Goal: Use online tool/utility: Utilize a website feature to perform a specific function

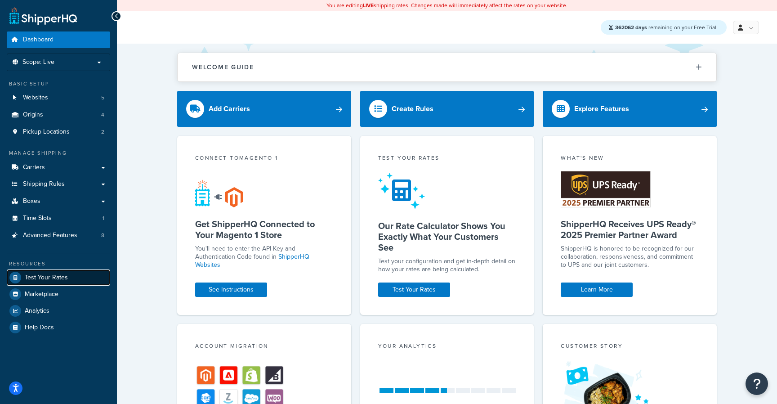
click at [44, 274] on span "Test Your Rates" at bounding box center [46, 278] width 43 height 8
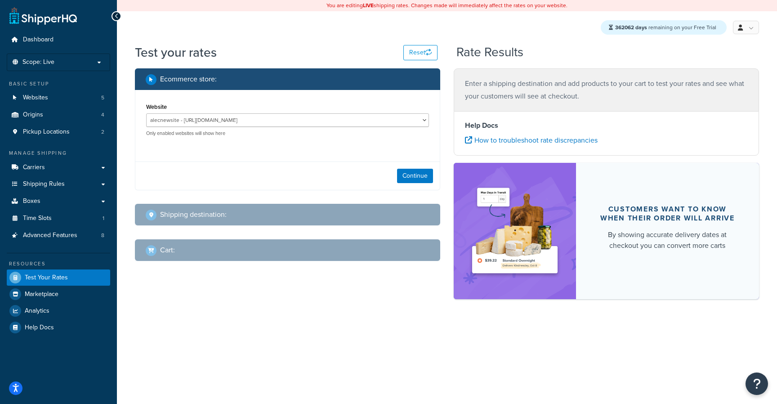
click at [419, 168] on div "Continue" at bounding box center [287, 175] width 304 height 28
click at [417, 170] on button "Continue" at bounding box center [415, 176] width 36 height 14
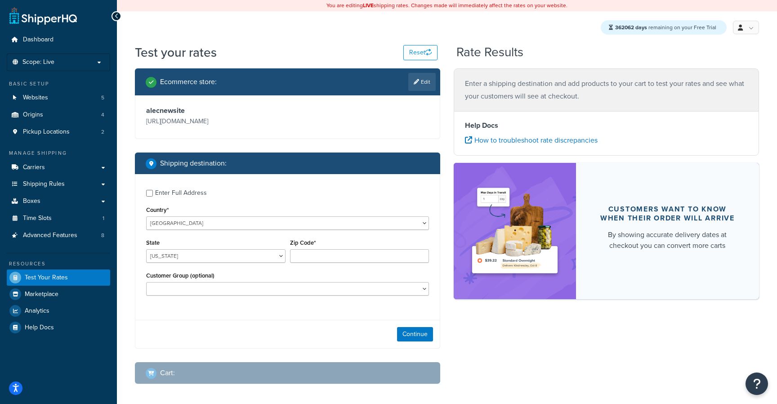
click at [193, 195] on div "Enter Full Address" at bounding box center [181, 193] width 52 height 13
click at [153, 195] on input "Enter Full Address" at bounding box center [149, 193] width 7 height 7
checkbox input "true"
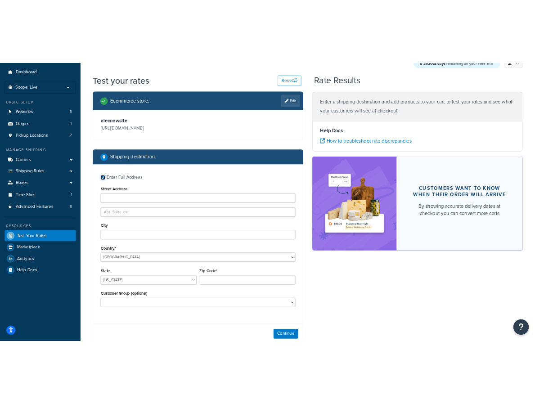
scroll to position [35, 0]
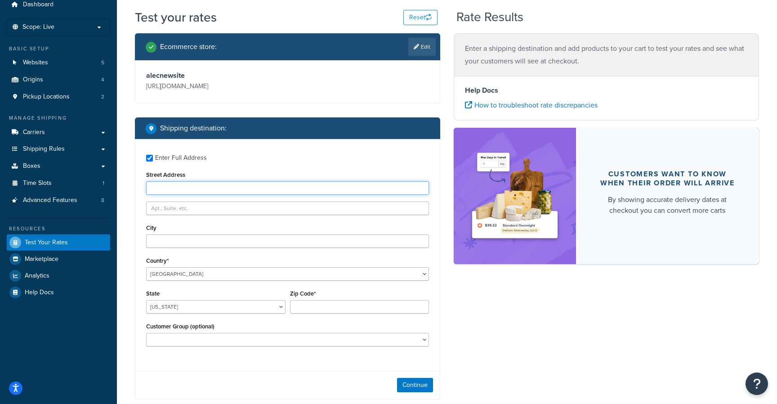
click at [205, 191] on input "Street Address" at bounding box center [287, 187] width 283 height 13
type input "[STREET_ADDRESS]"
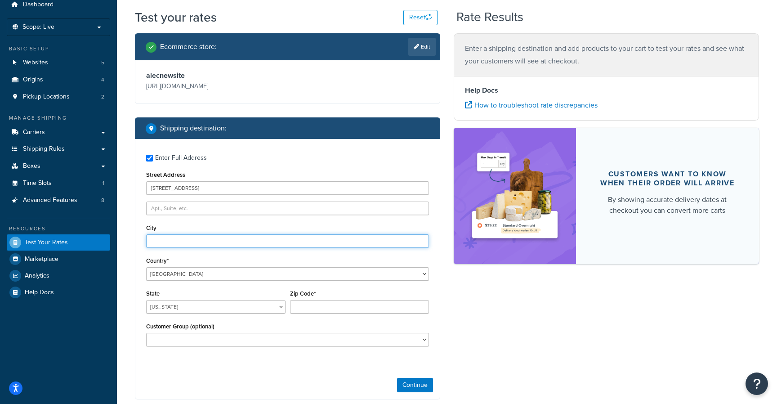
click at [196, 239] on input "City" at bounding box center [287, 240] width 283 height 13
type input "Austin"
click at [221, 309] on select "[US_STATE] [US_STATE] [US_STATE] [US_STATE] [US_STATE] Armed Forces Americas Ar…" at bounding box center [215, 306] width 139 height 13
select select "[GEOGRAPHIC_DATA]"
click at [146, 300] on select "[US_STATE] [US_STATE] [US_STATE] [US_STATE] [US_STATE] Armed Forces Americas Ar…" at bounding box center [215, 306] width 139 height 13
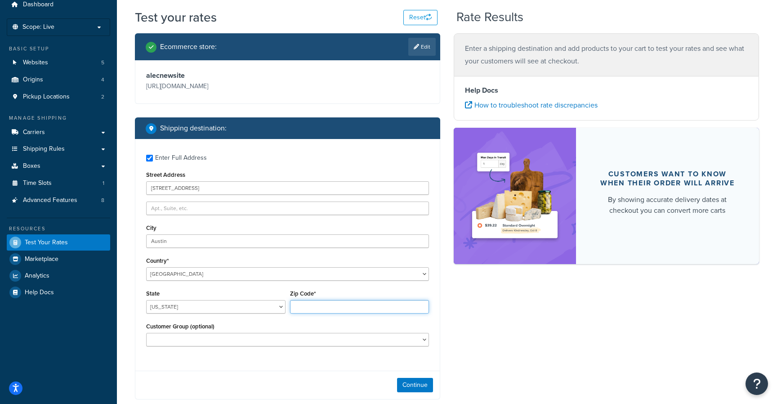
click at [308, 311] on input "Zip Code*" at bounding box center [359, 306] width 139 height 13
type input "78701"
click at [510, 325] on div "Ecommerce store : Edit alecnewsite [URL][DOMAIN_NAME] Shipping destination : En…" at bounding box center [447, 240] width 638 height 415
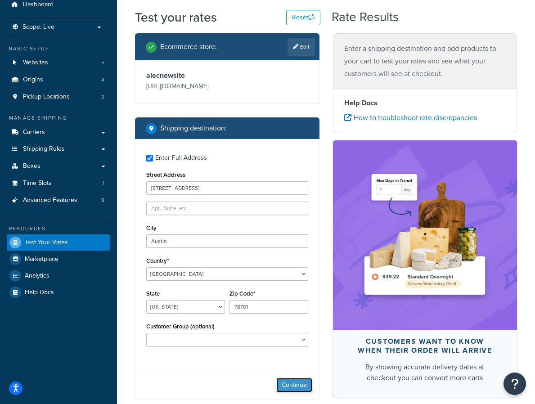
click at [294, 382] on button "Continue" at bounding box center [294, 385] width 36 height 14
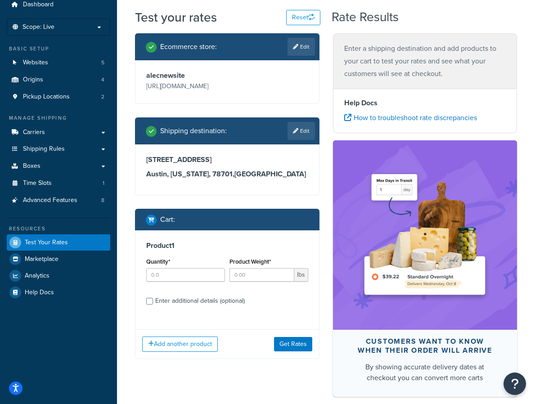
click at [178, 265] on div "Quantity*" at bounding box center [185, 268] width 79 height 26
click at [170, 272] on input "Quantity*" at bounding box center [185, 274] width 79 height 13
type input "1"
click at [261, 273] on input "Product Weight*" at bounding box center [261, 274] width 65 height 13
type input "10"
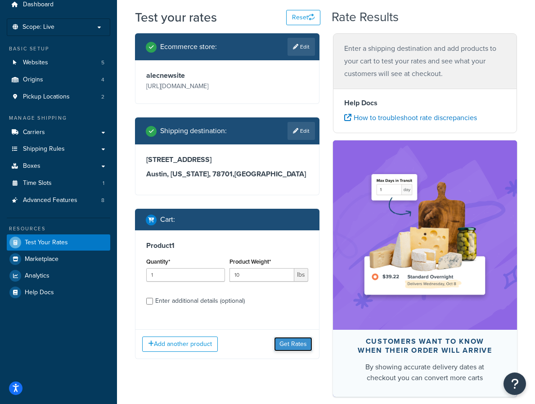
click at [289, 342] on button "Get Rates" at bounding box center [293, 344] width 38 height 14
